Goal: Task Accomplishment & Management: Manage account settings

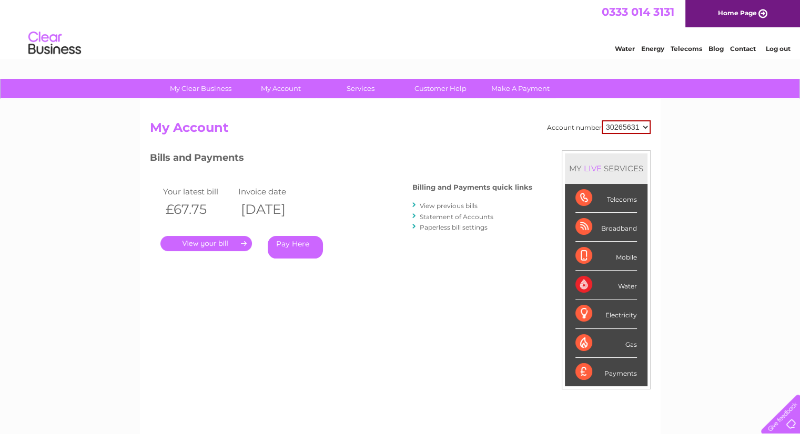
click at [614, 127] on select "30265631" at bounding box center [626, 127] width 49 height 14
click at [618, 230] on div "Broadband" at bounding box center [606, 227] width 62 height 29
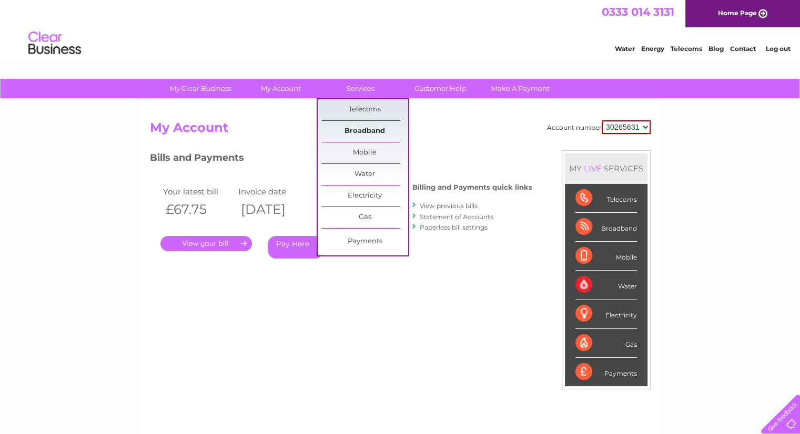
click at [361, 131] on link "Broadband" at bounding box center [364, 131] width 87 height 21
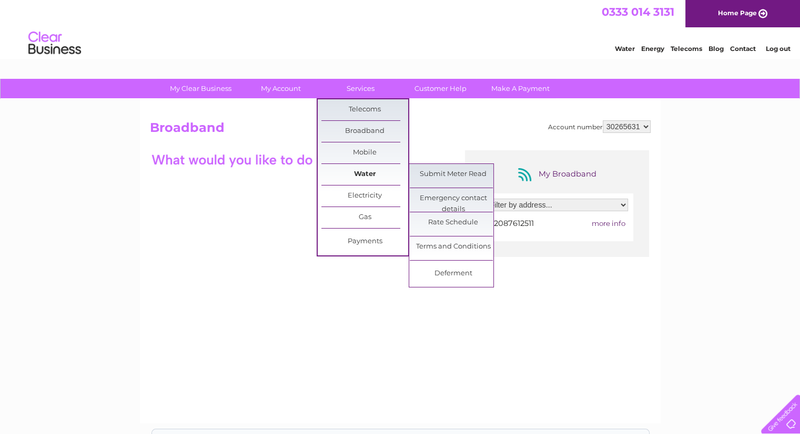
click at [368, 173] on link "Water" at bounding box center [364, 174] width 87 height 21
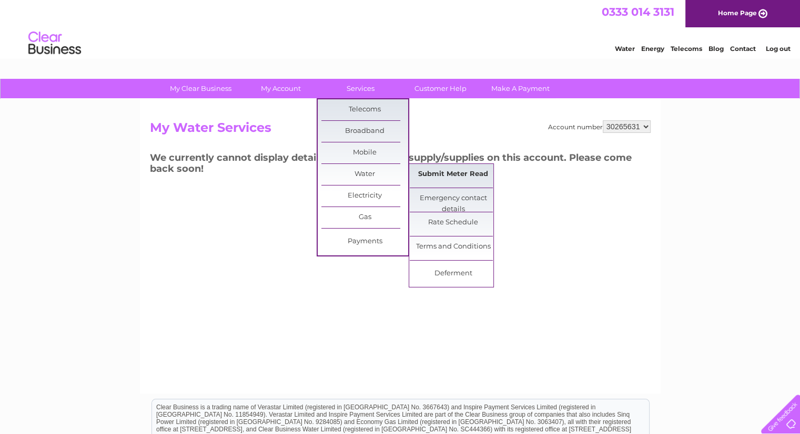
click at [427, 170] on link "Submit Meter Read" at bounding box center [453, 174] width 87 height 21
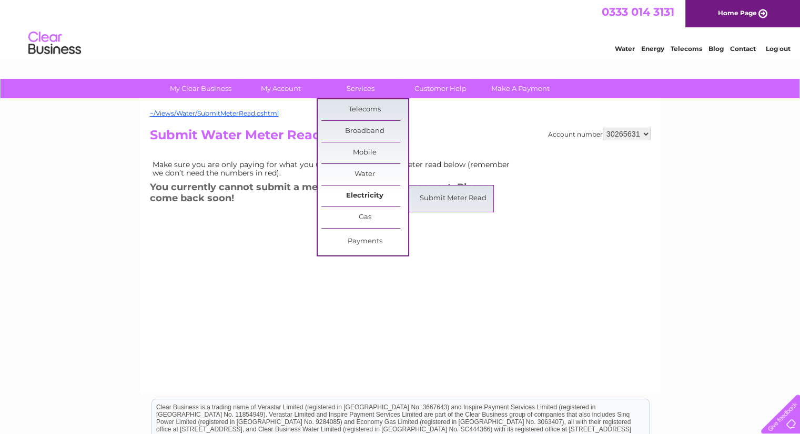
click at [369, 196] on link "Electricity" at bounding box center [364, 196] width 87 height 21
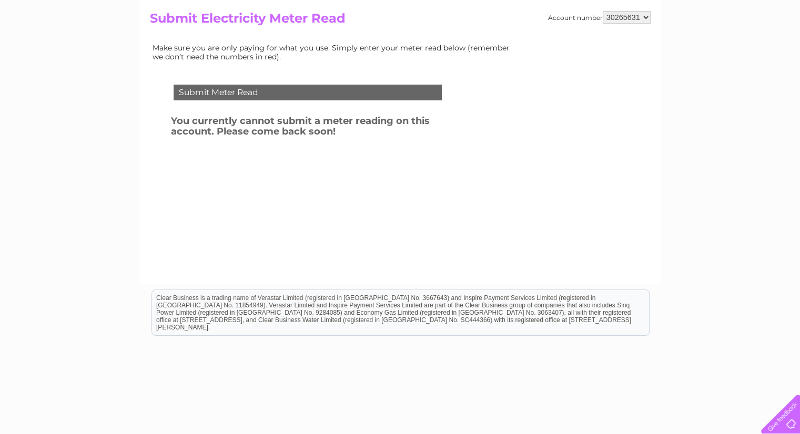
scroll to position [95, 0]
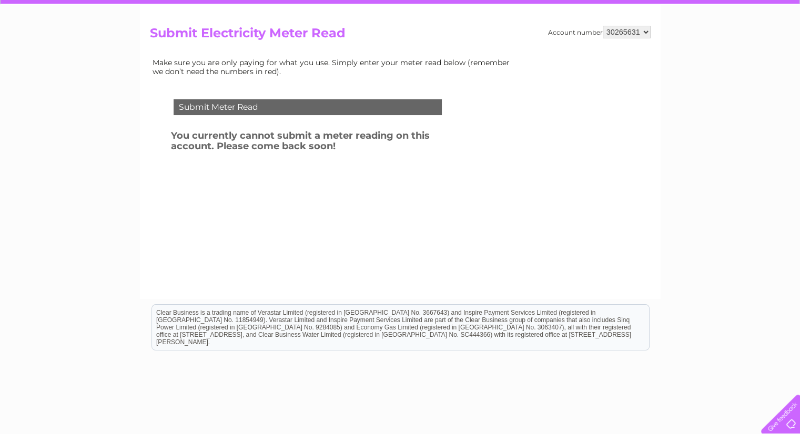
click at [229, 98] on td "Submit Meter Read" at bounding box center [307, 106] width 273 height 34
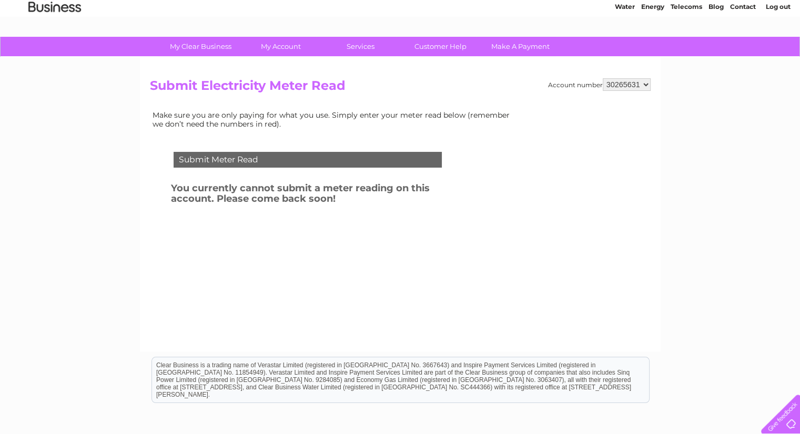
scroll to position [0, 0]
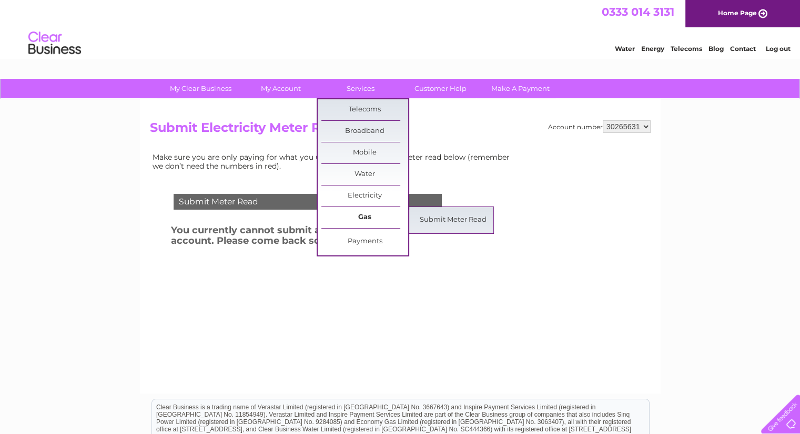
click at [370, 212] on link "Gas" at bounding box center [364, 217] width 87 height 21
click at [422, 222] on link "Submit Meter Read" at bounding box center [453, 220] width 87 height 21
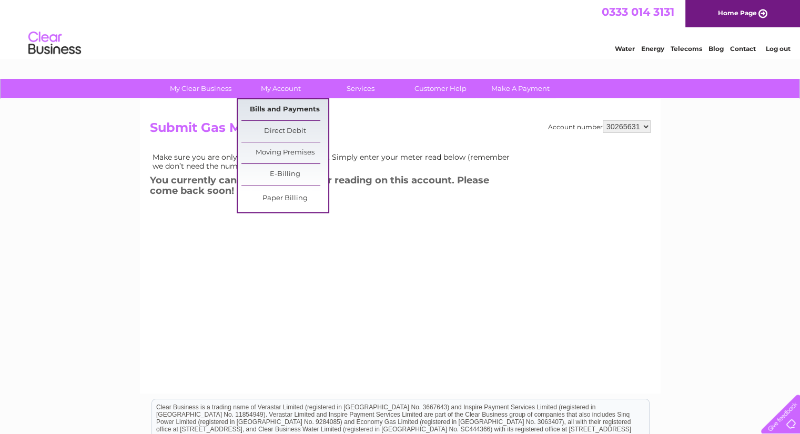
click at [293, 112] on link "Bills and Payments" at bounding box center [284, 109] width 87 height 21
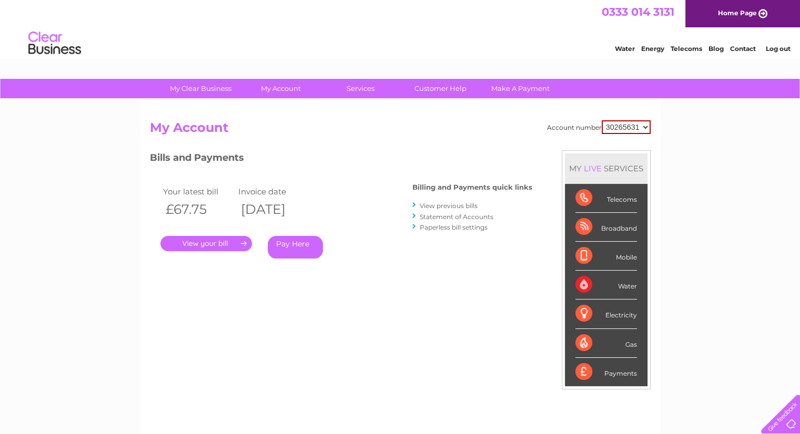
click at [217, 244] on link "." at bounding box center [206, 243] width 92 height 15
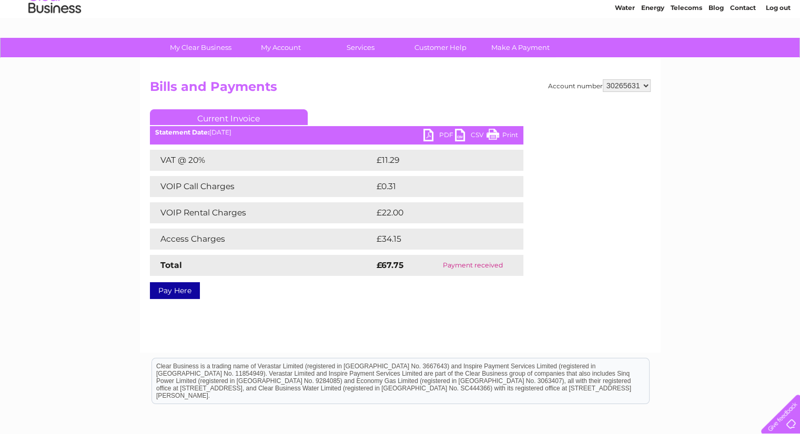
scroll to position [53, 0]
